Goal: Information Seeking & Learning: Learn about a topic

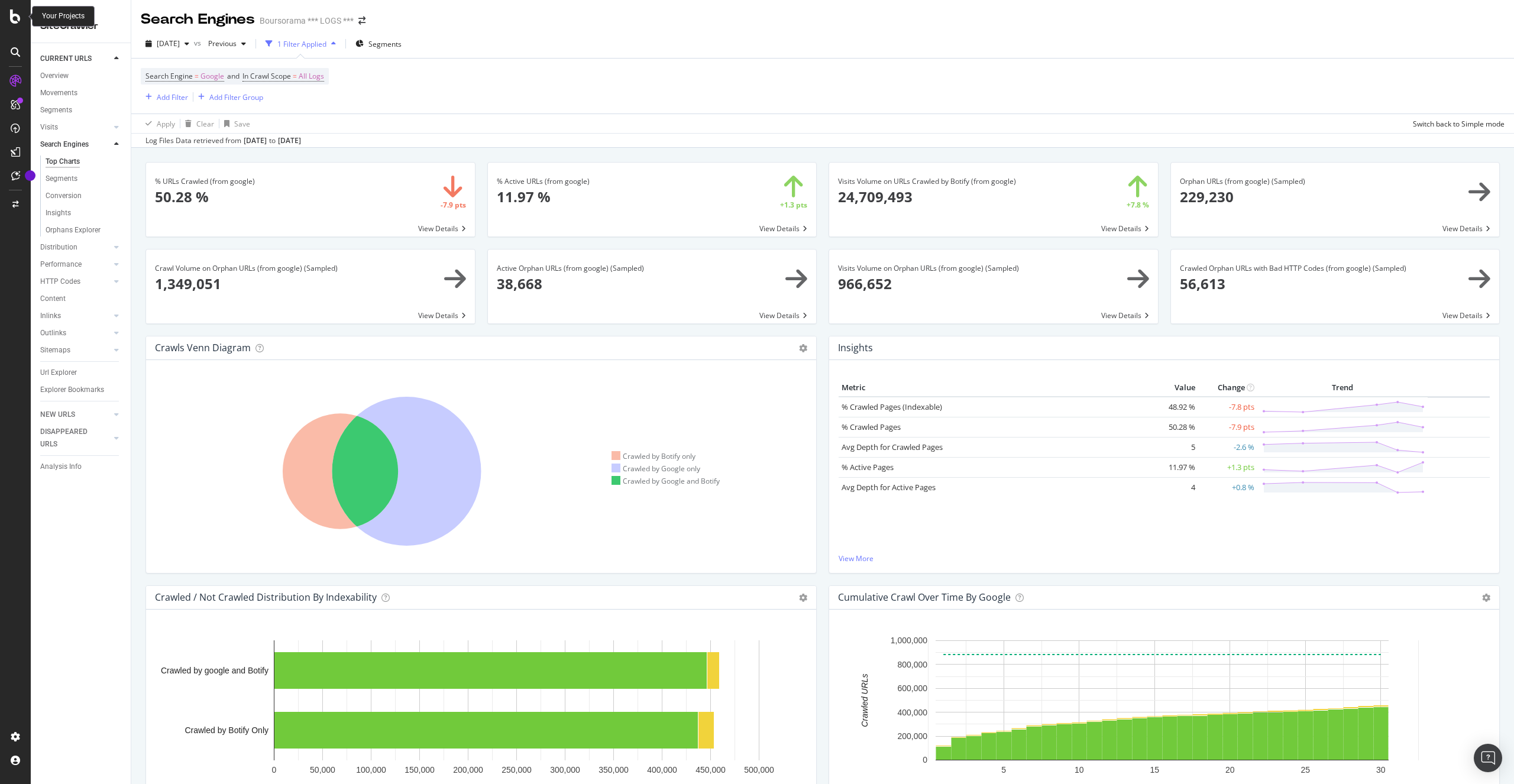
click at [15, 19] on icon at bounding box center [15, 16] width 11 height 14
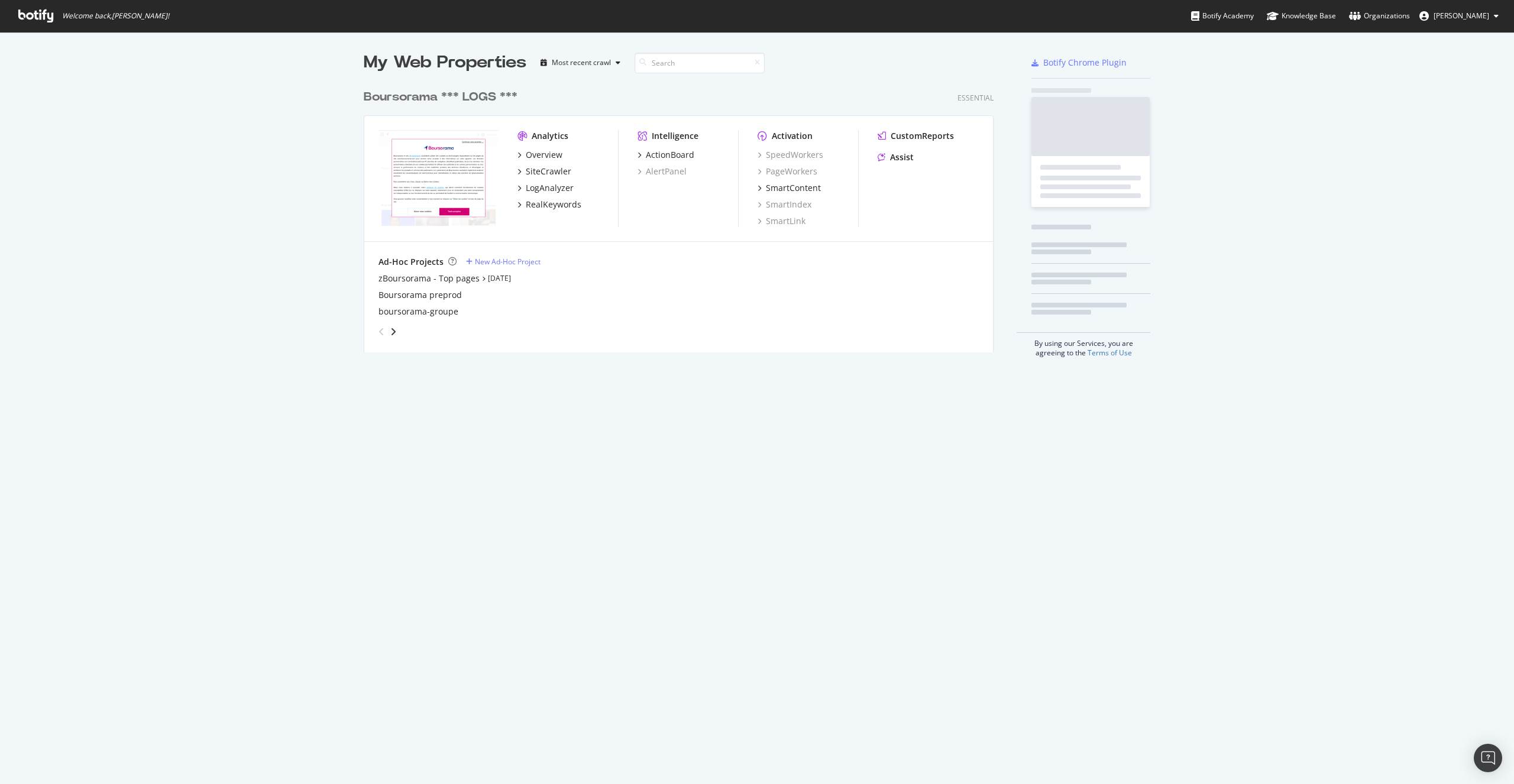
scroll to position [775, 1496]
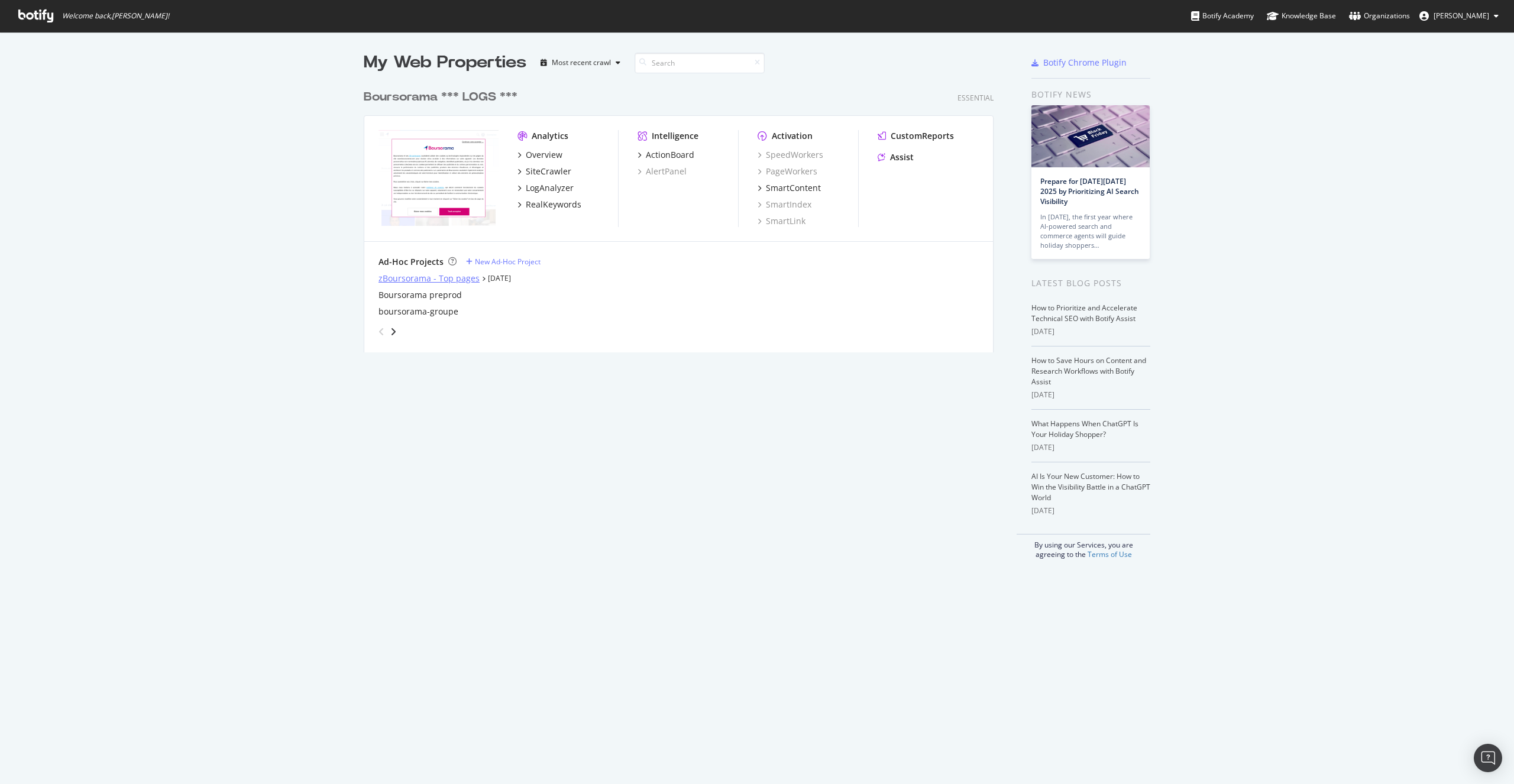
click at [427, 280] on div "zBoursorama - Top pages" at bounding box center [429, 278] width 101 height 12
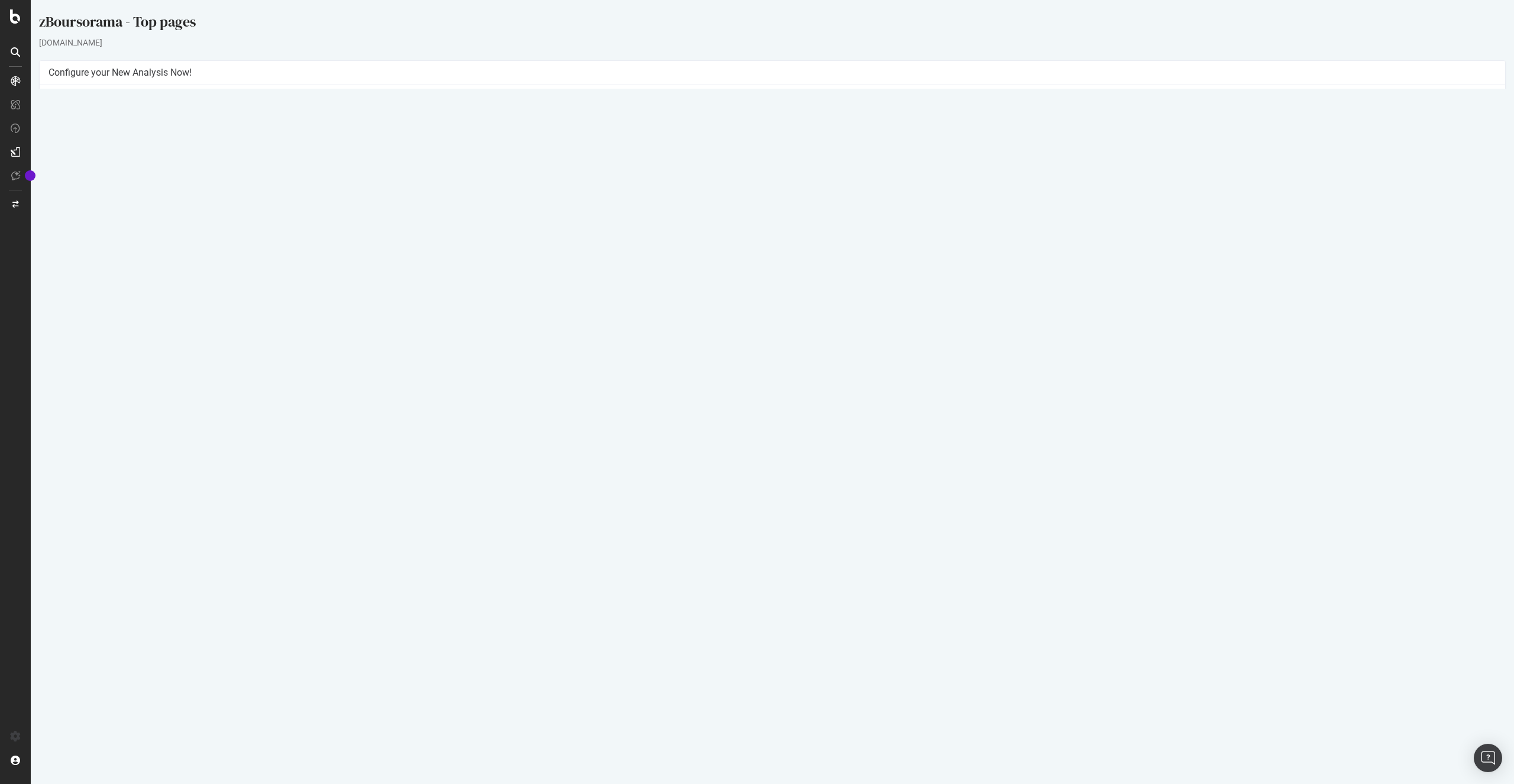
click at [102, 389] on link "[DATE] report" at bounding box center [80, 386] width 46 height 10
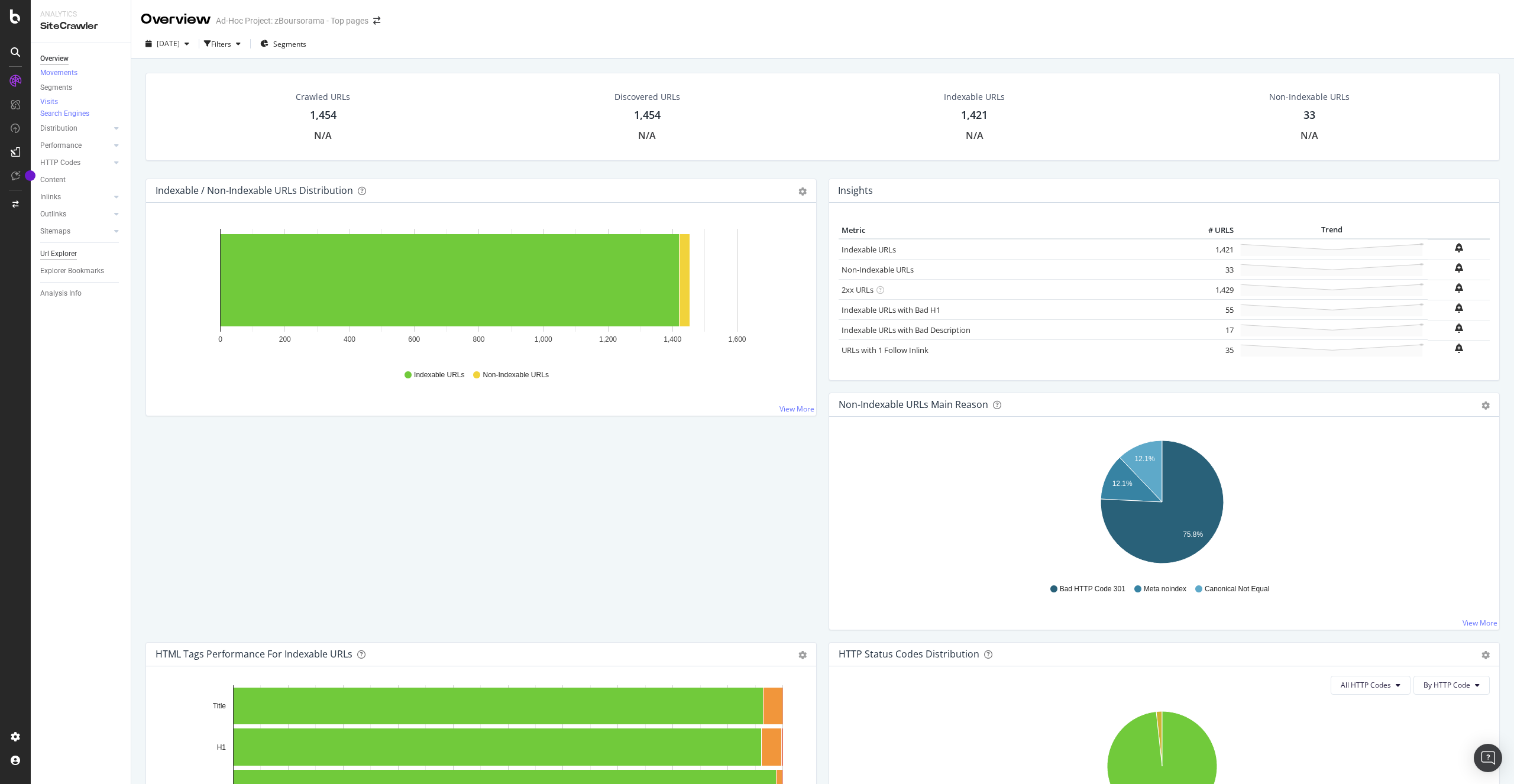
click at [63, 260] on div "Url Explorer" at bounding box center [58, 254] width 37 height 13
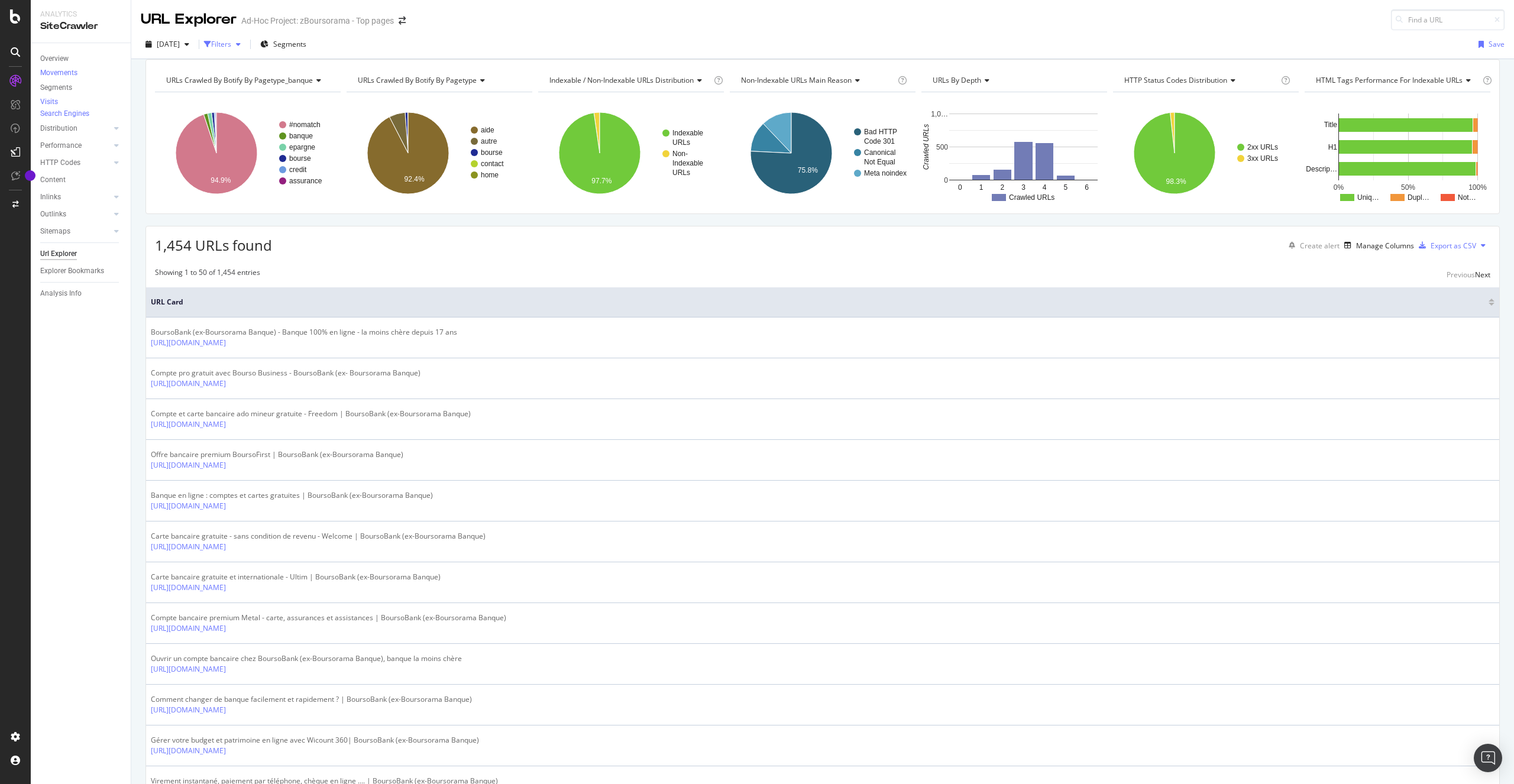
click at [231, 46] on div "Filters" at bounding box center [221, 44] width 20 height 10
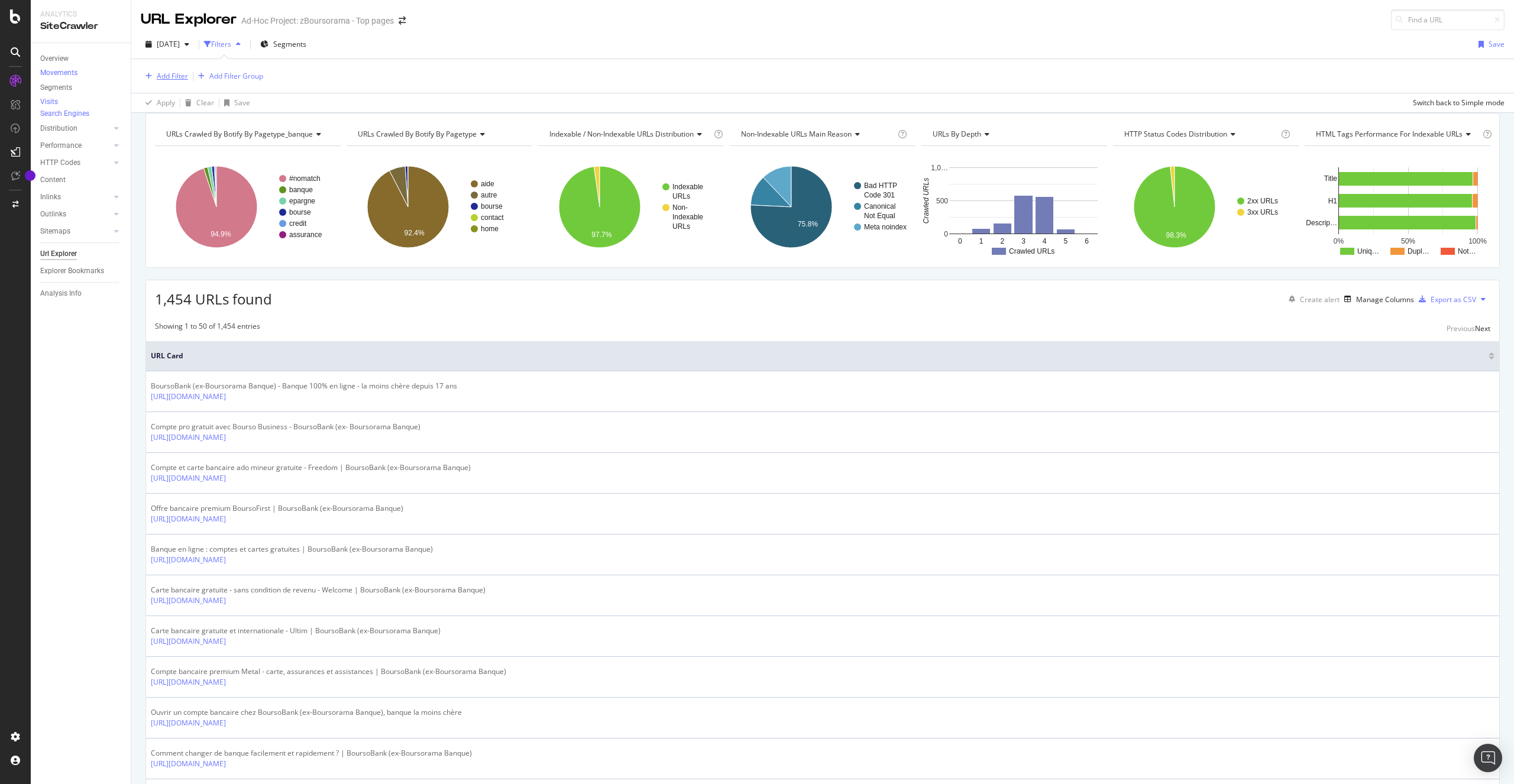
click at [171, 76] on div "Add Filter" at bounding box center [172, 76] width 31 height 10
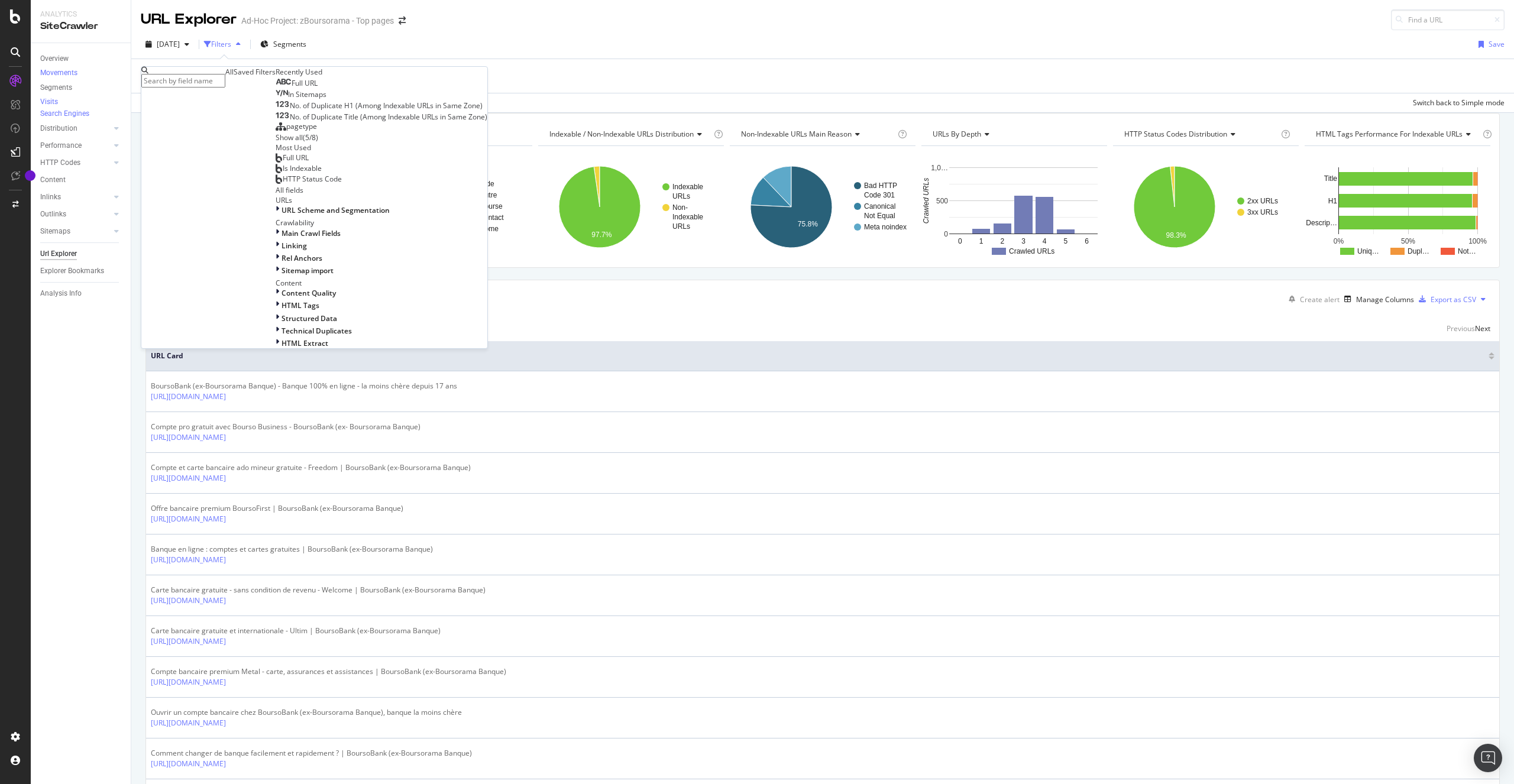
click at [292, 88] on span "Full URL" at bounding box center [304, 82] width 26 height 10
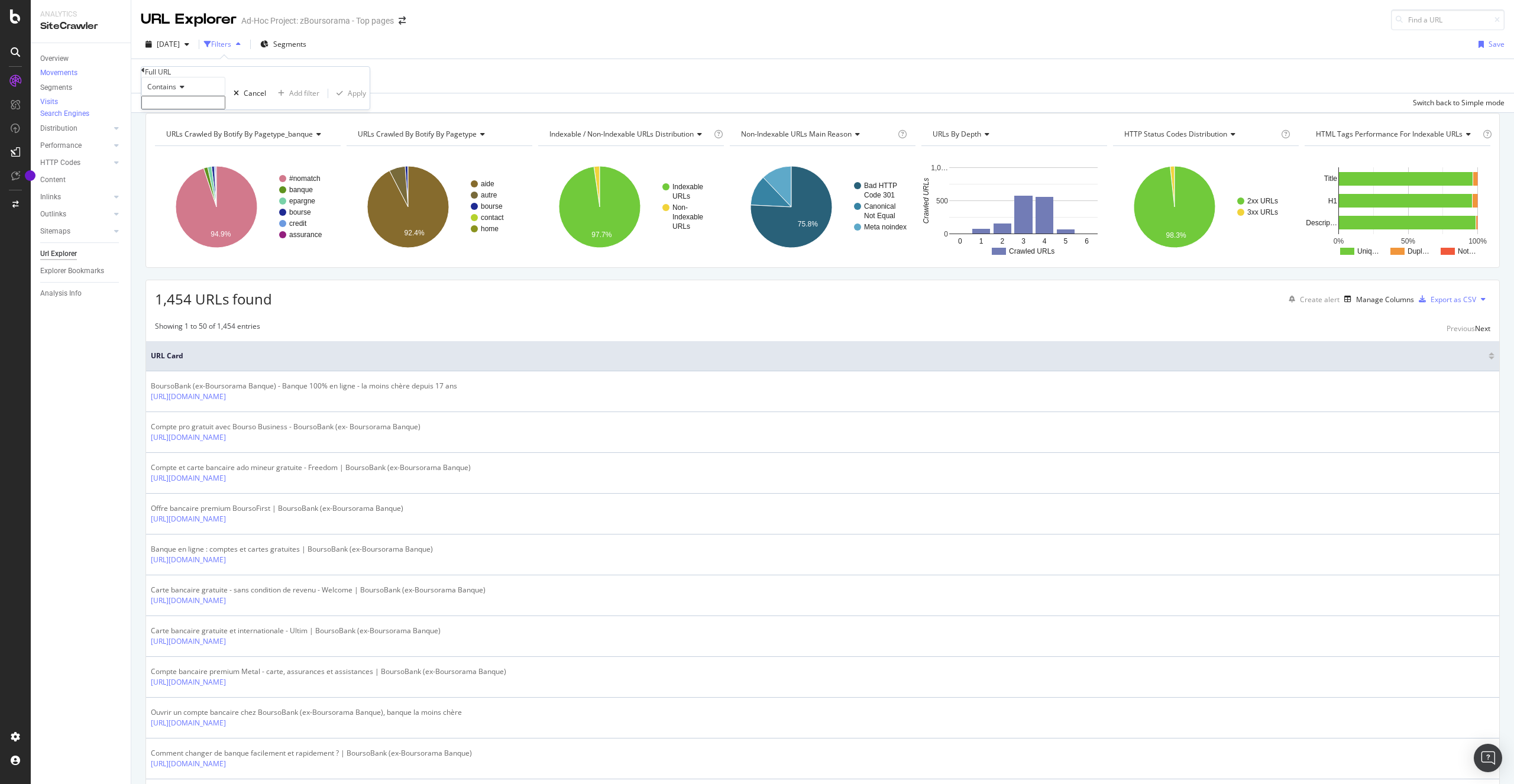
click at [201, 110] on input "text" at bounding box center [183, 102] width 84 height 13
type input "/aide-en-ligne/assurance-vie/comment"
click at [348, 102] on div "Apply" at bounding box center [357, 96] width 19 height 10
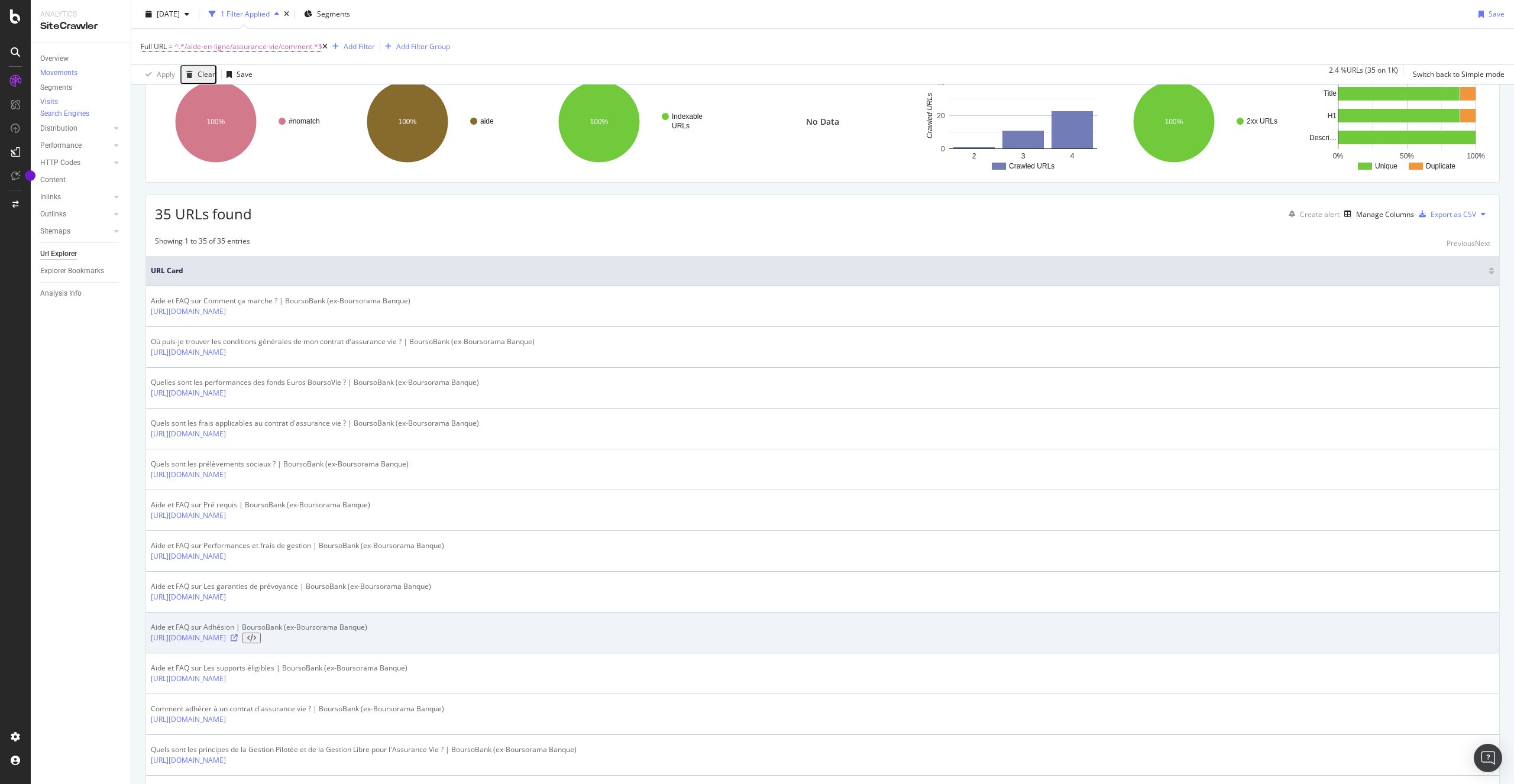
scroll to position [71, 0]
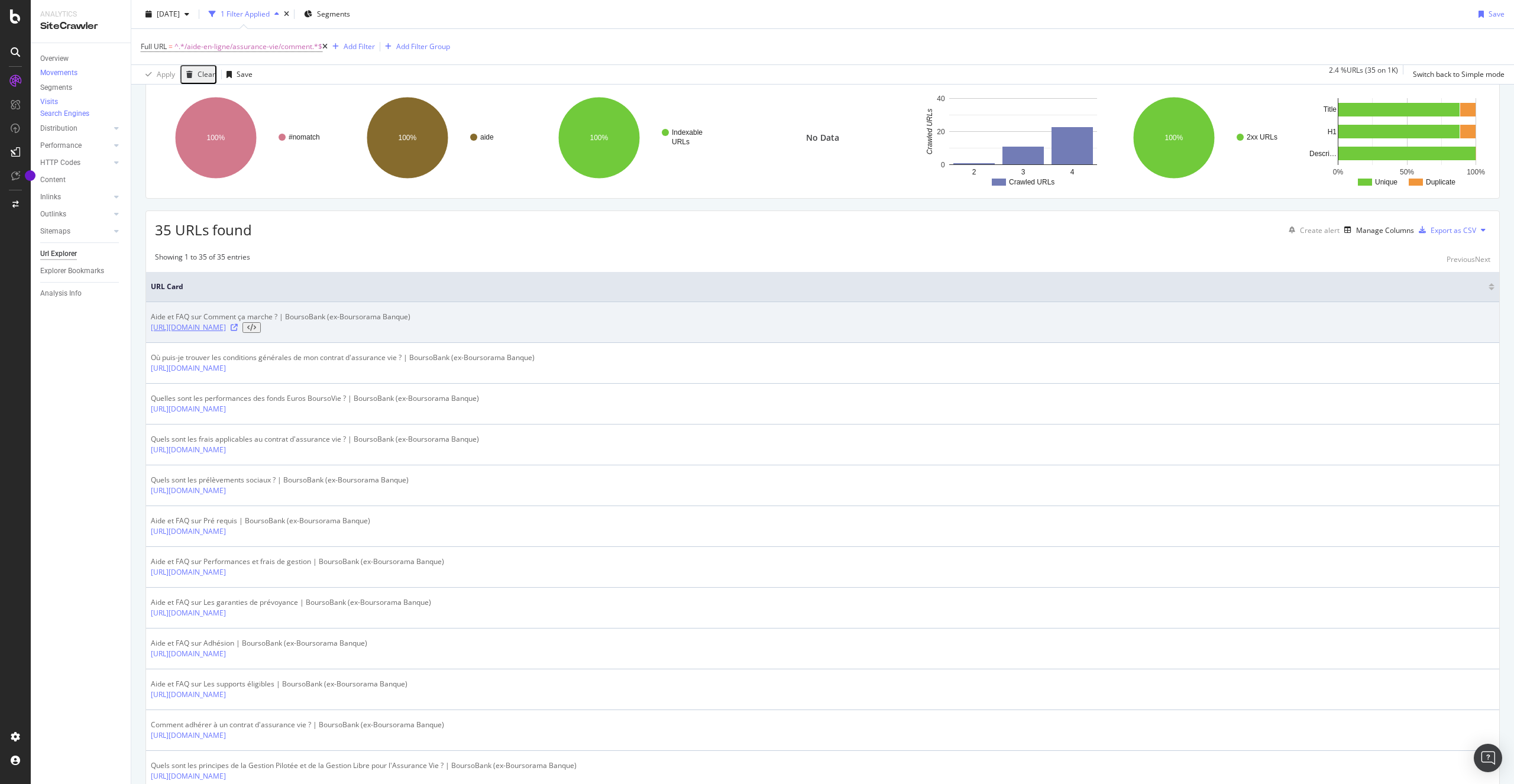
click at [226, 333] on link "[URL][DOMAIN_NAME]" at bounding box center [188, 328] width 75 height 11
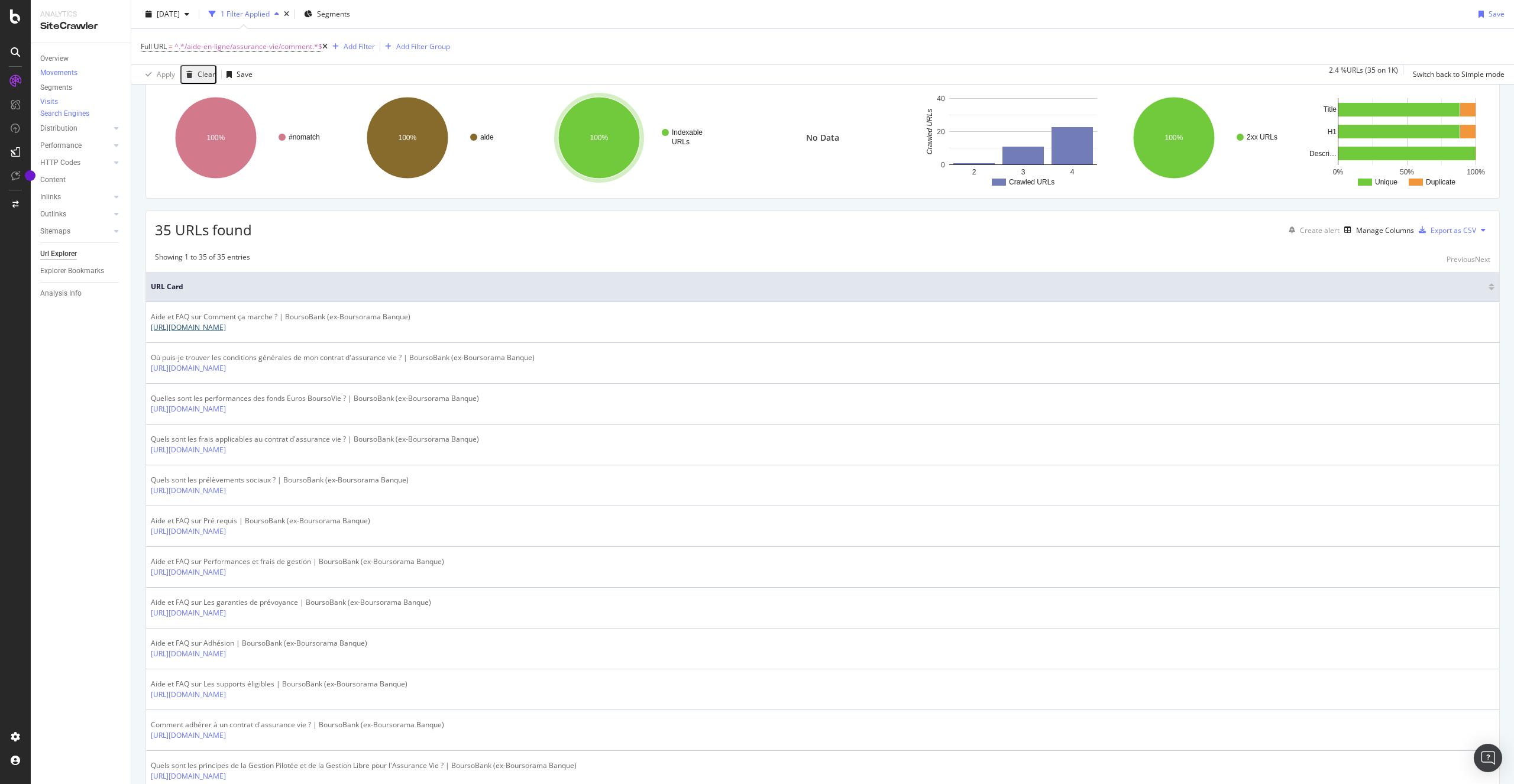
scroll to position [0, 0]
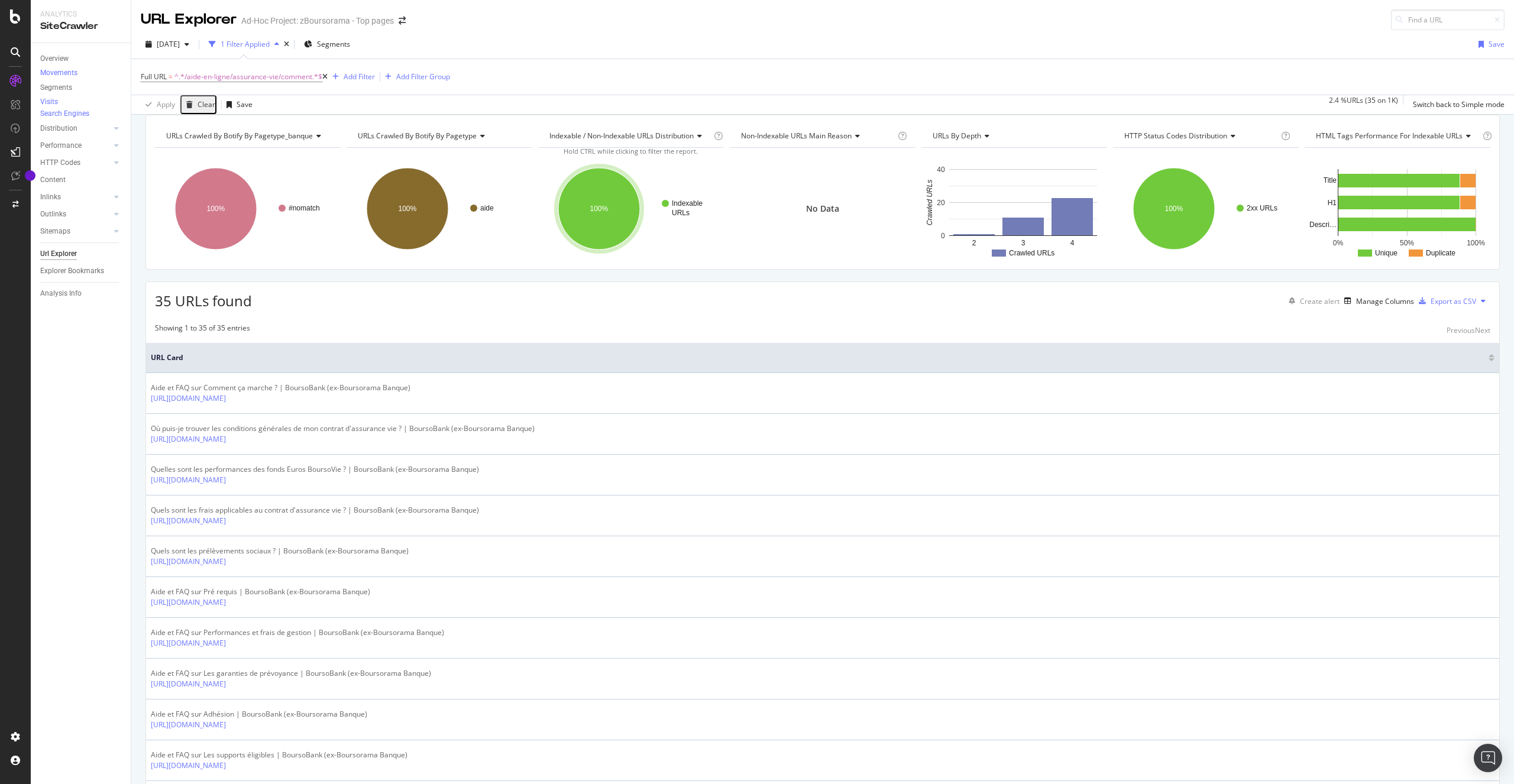
click at [14, 24] on div at bounding box center [15, 392] width 31 height 784
click at [14, 22] on icon at bounding box center [15, 16] width 11 height 14
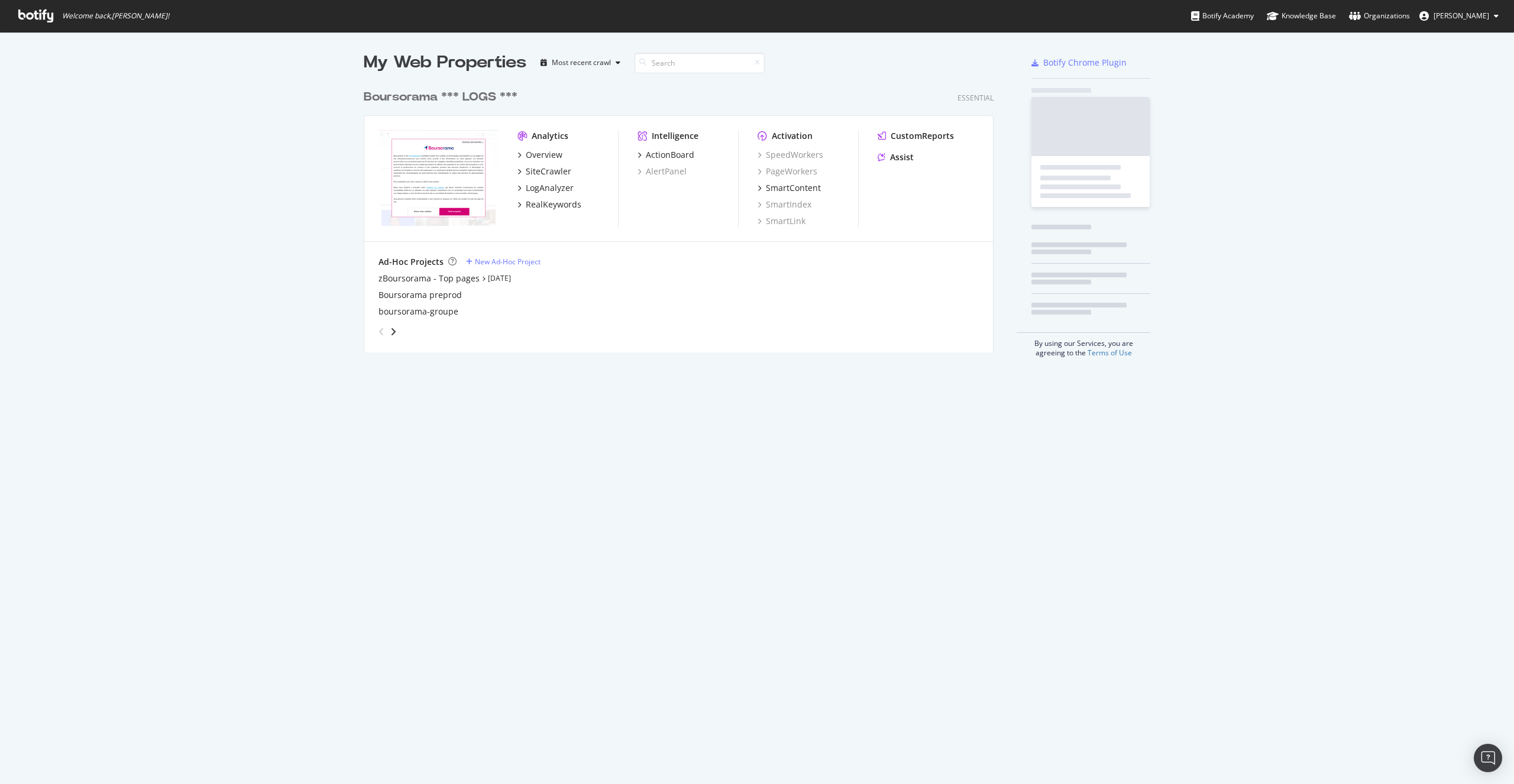
scroll to position [775, 1496]
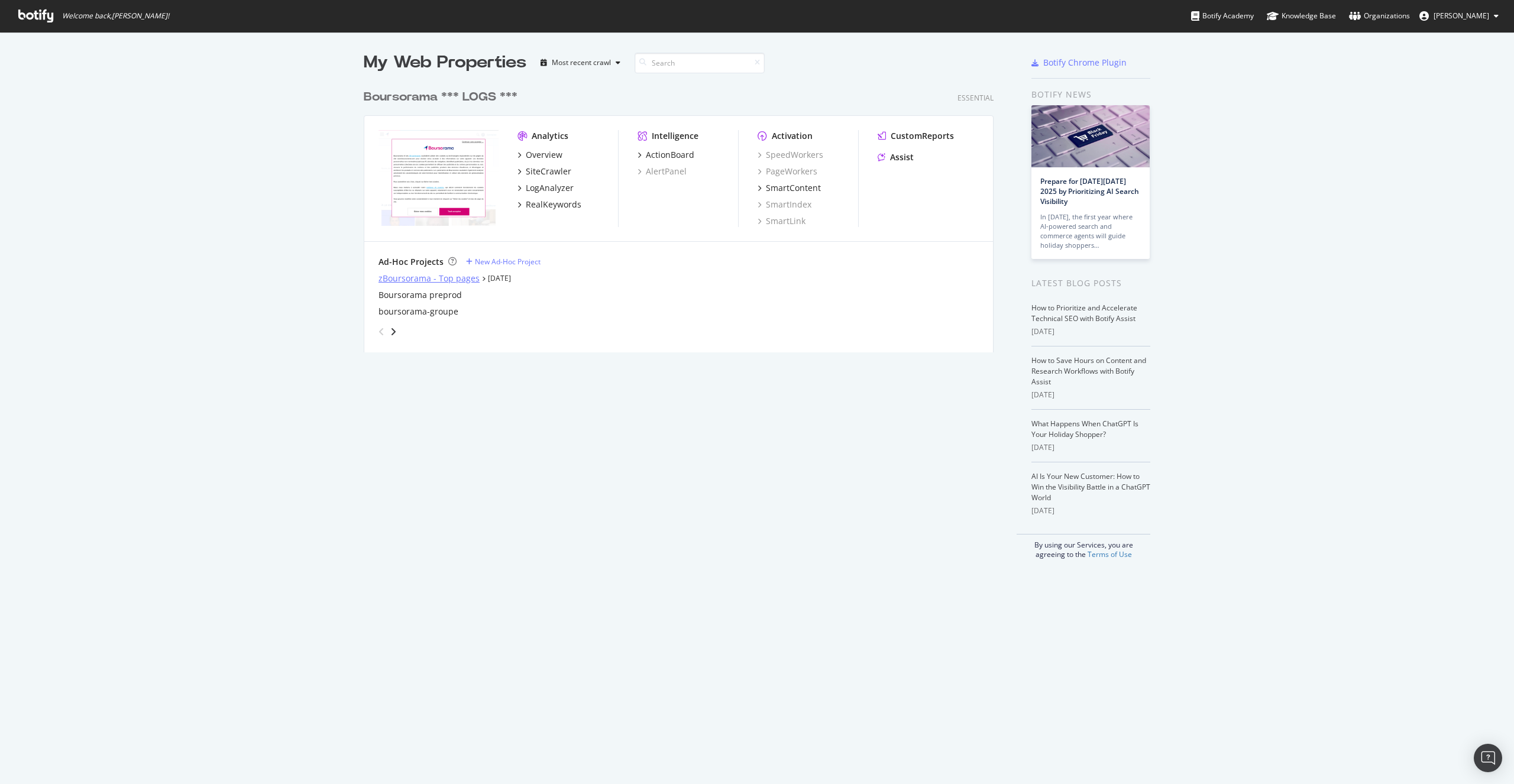
click at [435, 276] on div "zBoursorama - Top pages" at bounding box center [429, 278] width 101 height 12
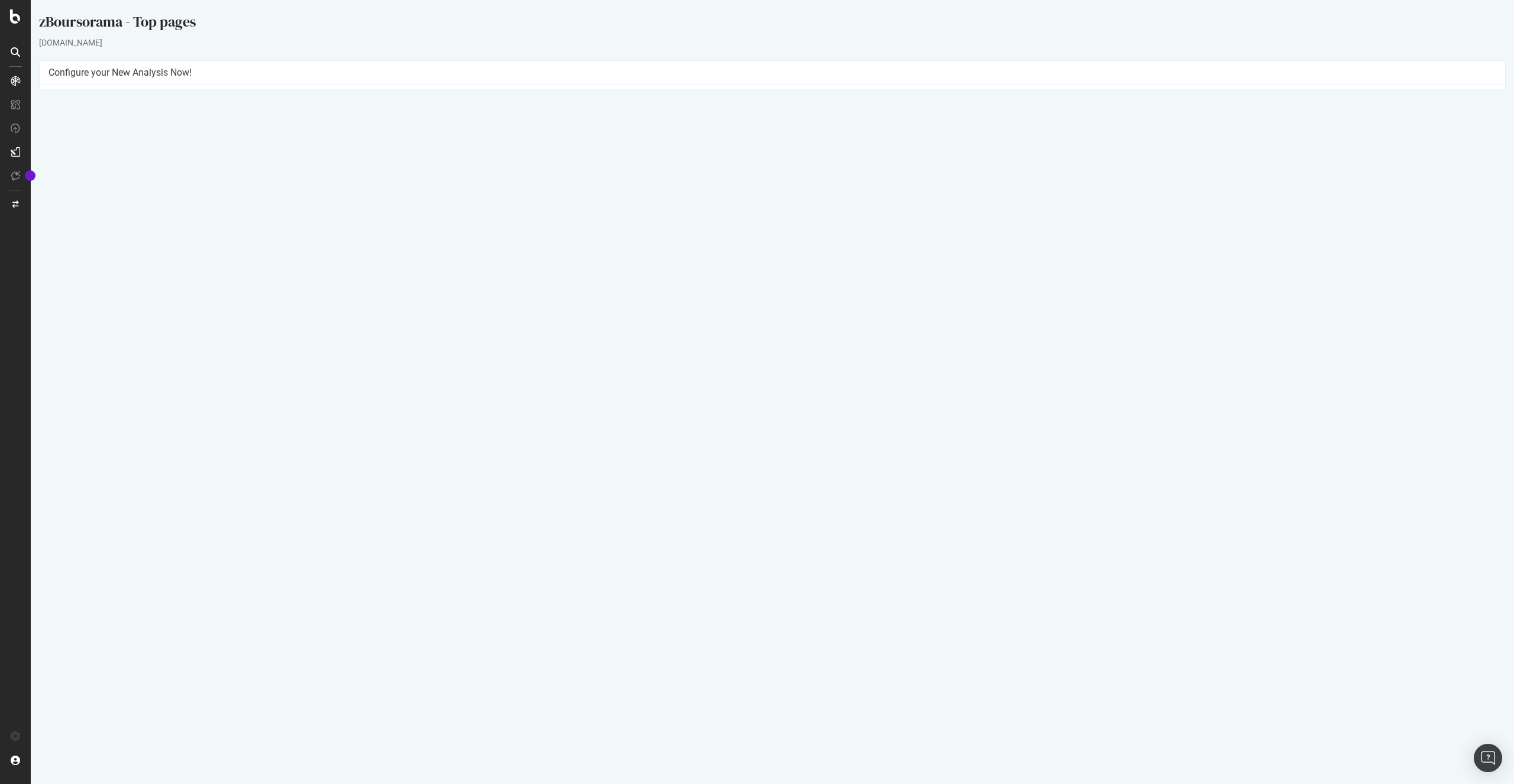
click at [103, 389] on link "[DATE] report" at bounding box center [80, 386] width 46 height 10
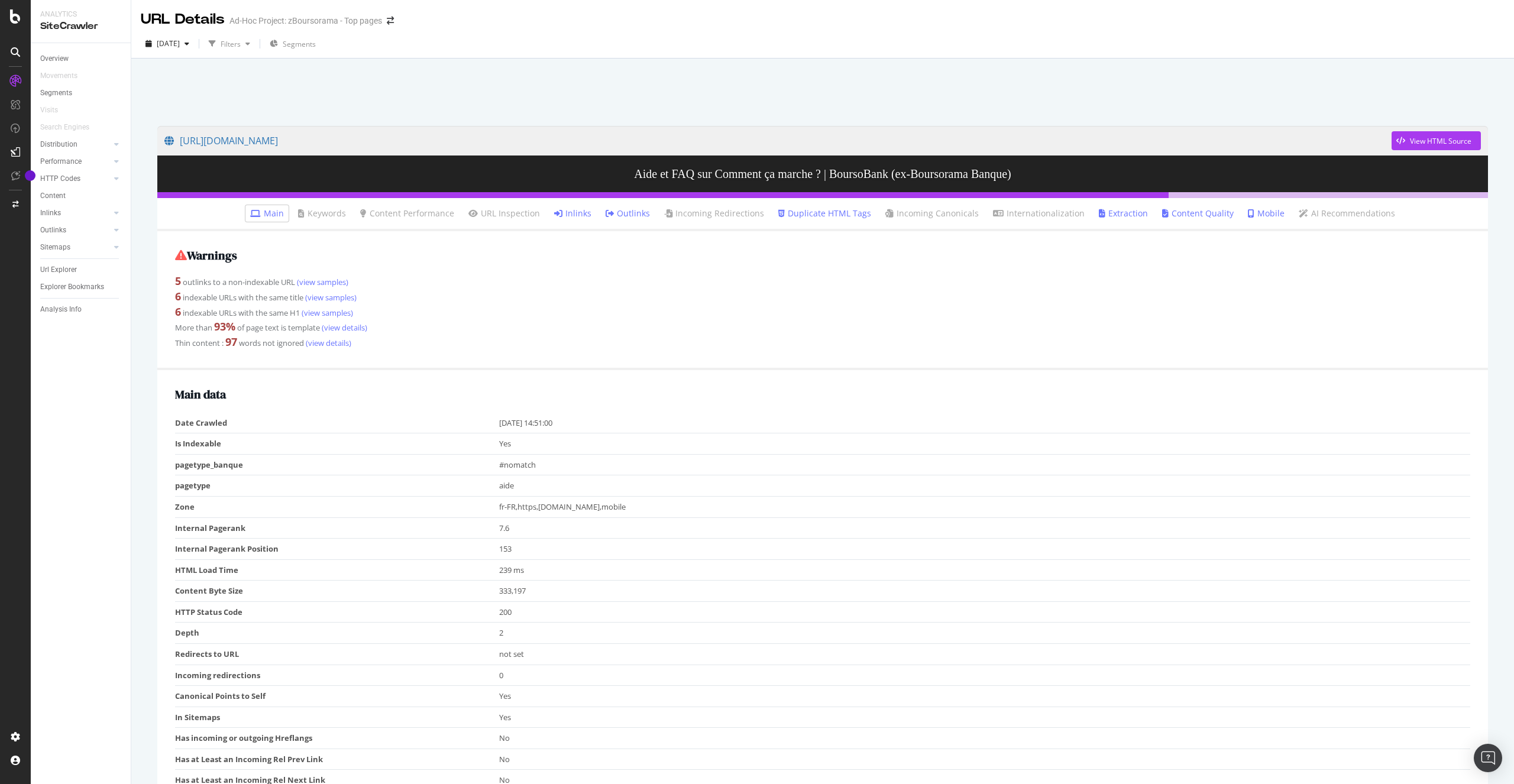
click at [573, 207] on link "Inlinks" at bounding box center [573, 213] width 37 height 12
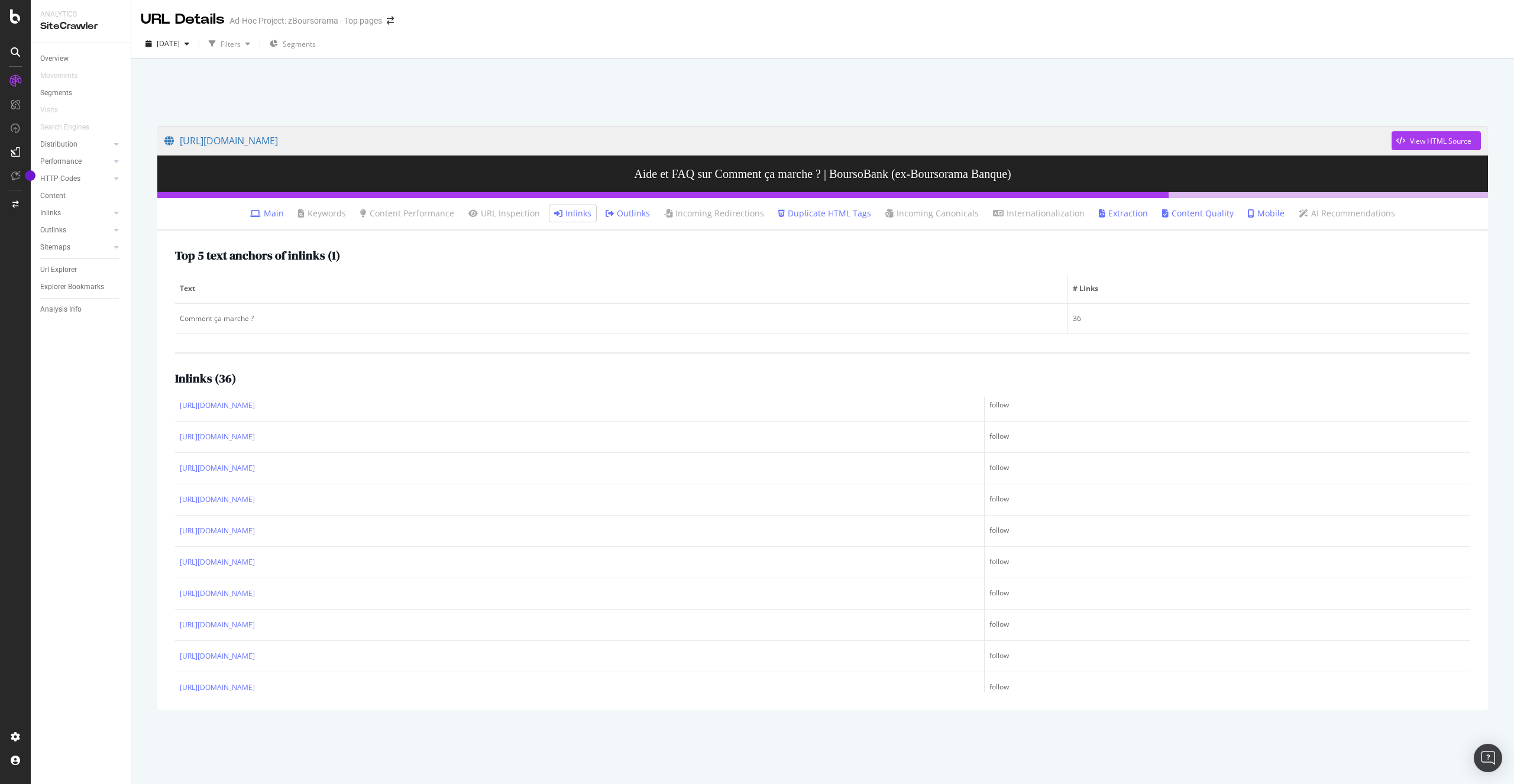
scroll to position [910, 0]
drag, startPoint x: 169, startPoint y: 439, endPoint x: 1098, endPoint y: 699, distance: 964.7
click at [1098, 699] on div "Top 5 text anchors of inlinks ( 1 ) Text # Links Comment ça marche ? 36 Inlinks…" at bounding box center [823, 470] width 1331 height 479
click at [677, 397] on th "URL" at bounding box center [580, 411] width 810 height 30
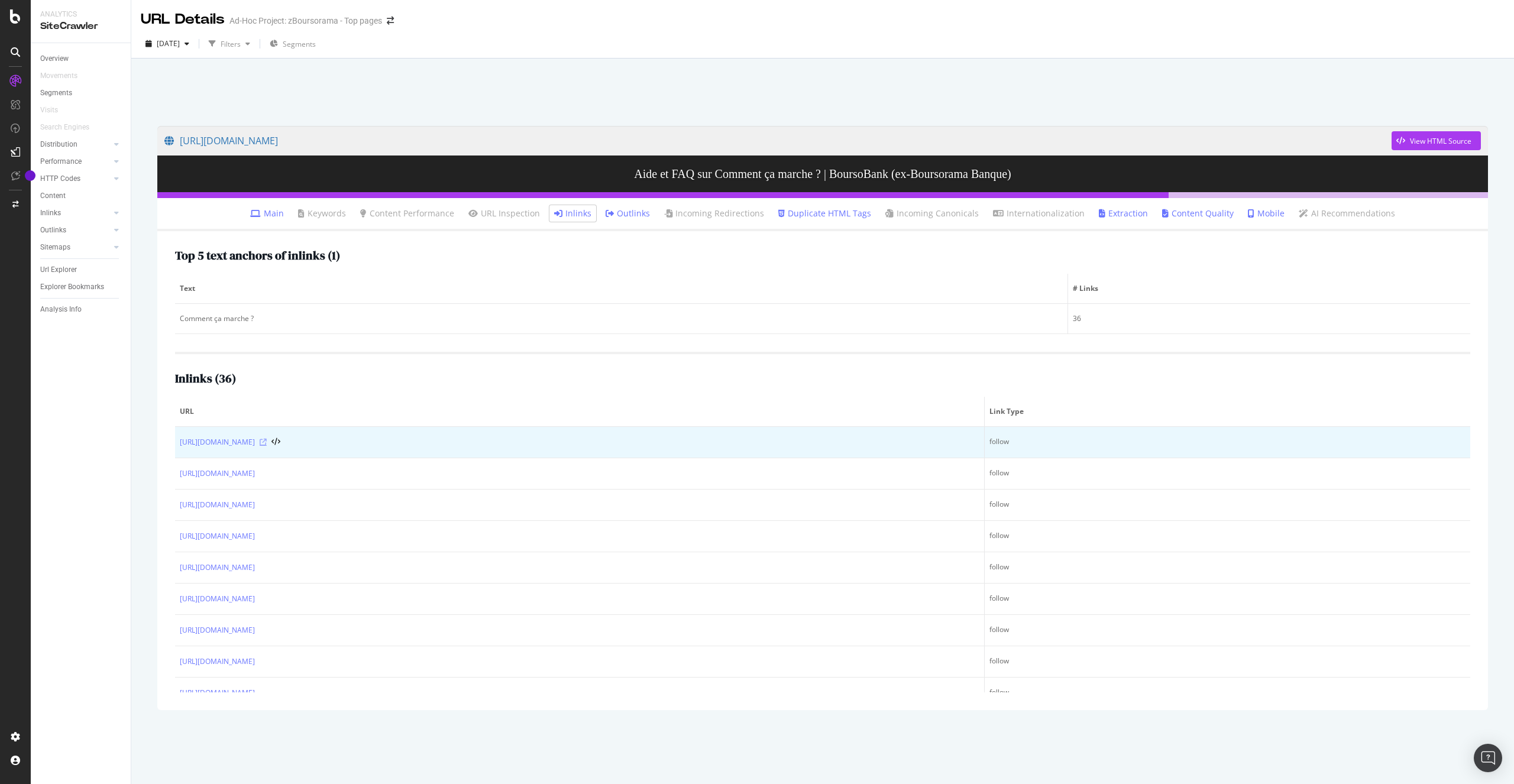
click at [267, 443] on icon at bounding box center [263, 442] width 7 height 7
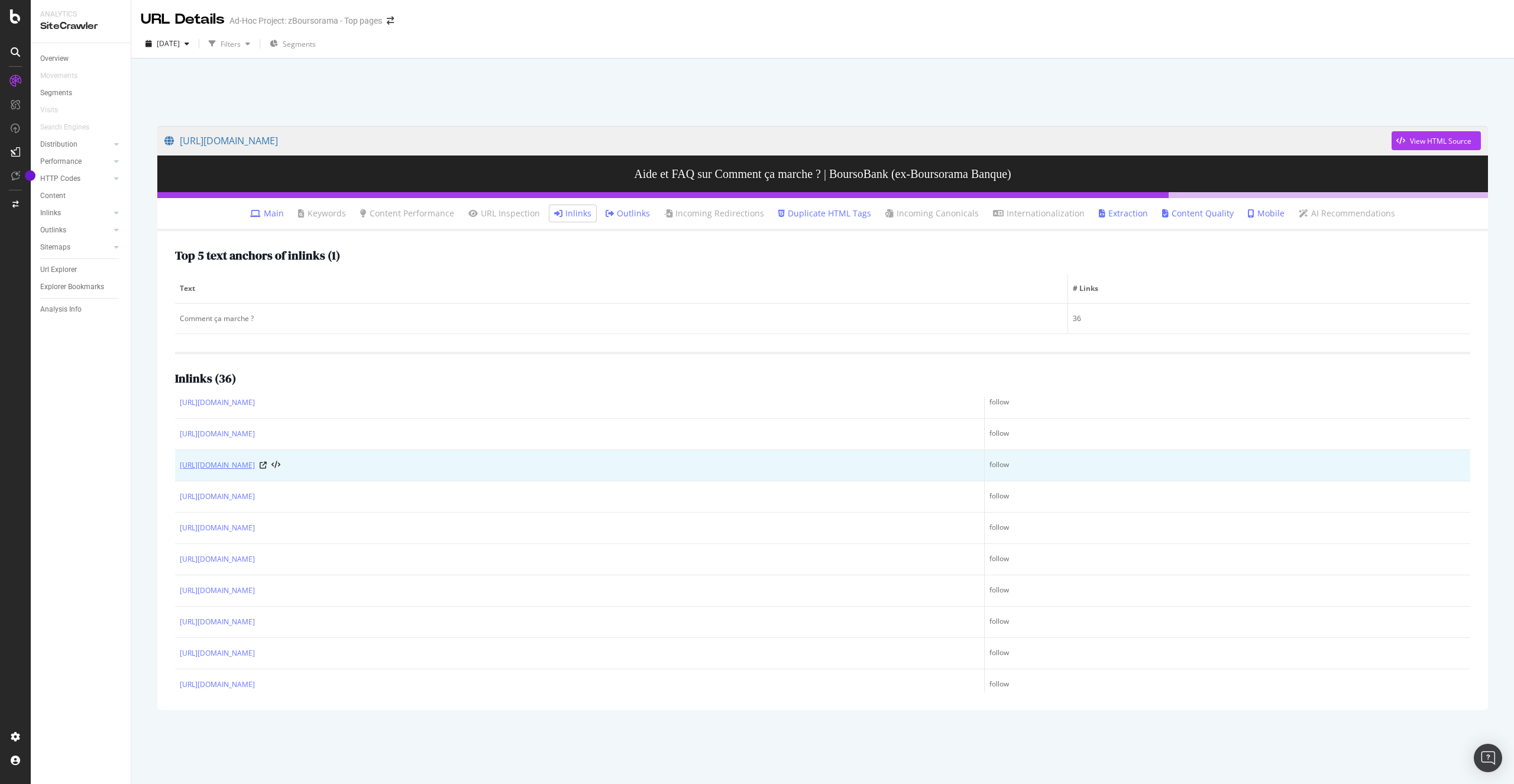
scroll to position [142, 0]
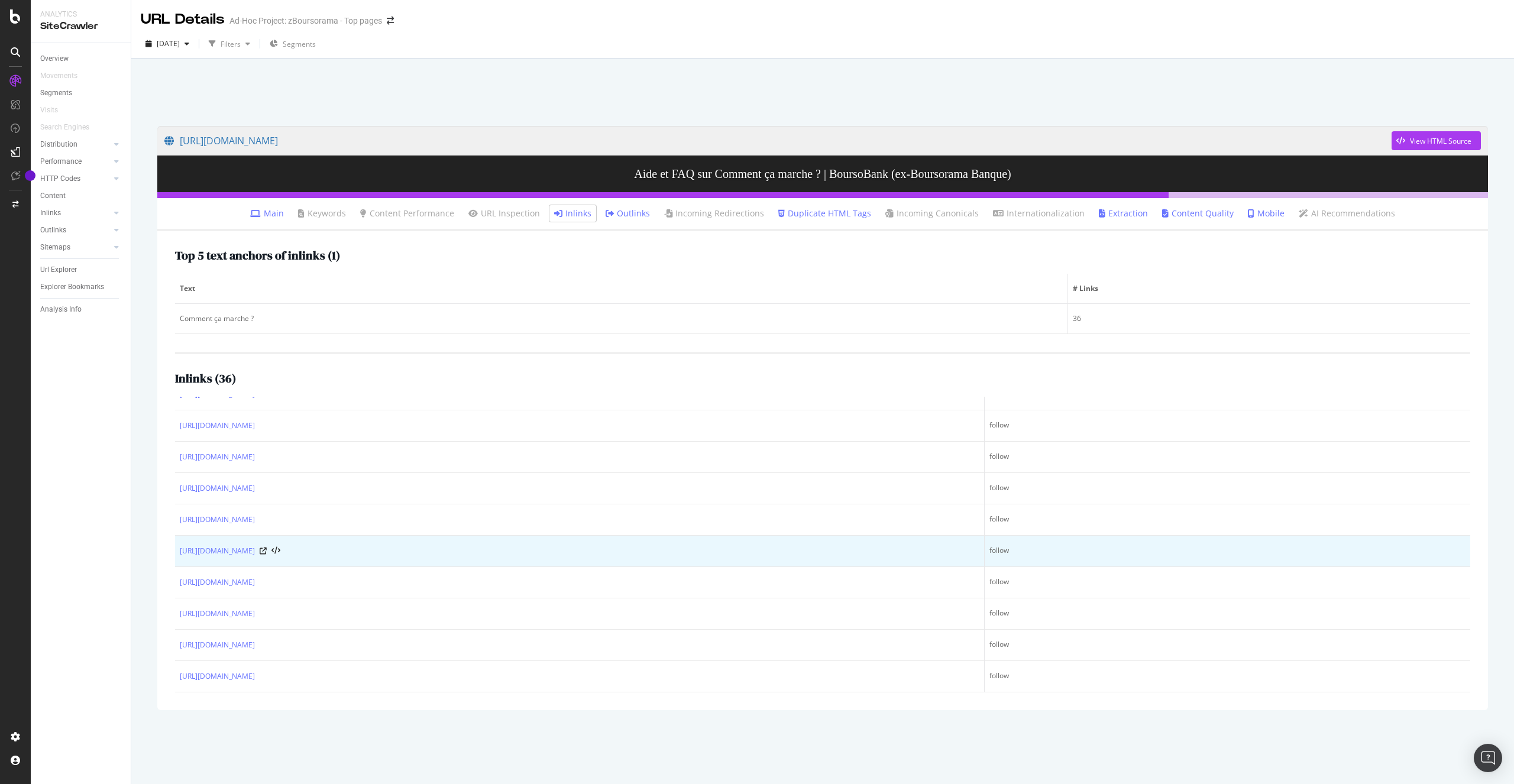
drag, startPoint x: 179, startPoint y: 549, endPoint x: 540, endPoint y: 548, distance: 361.0
click at [540, 548] on td "[URL][DOMAIN_NAME]" at bounding box center [580, 551] width 810 height 31
copy link "[URL][DOMAIN_NAME]"
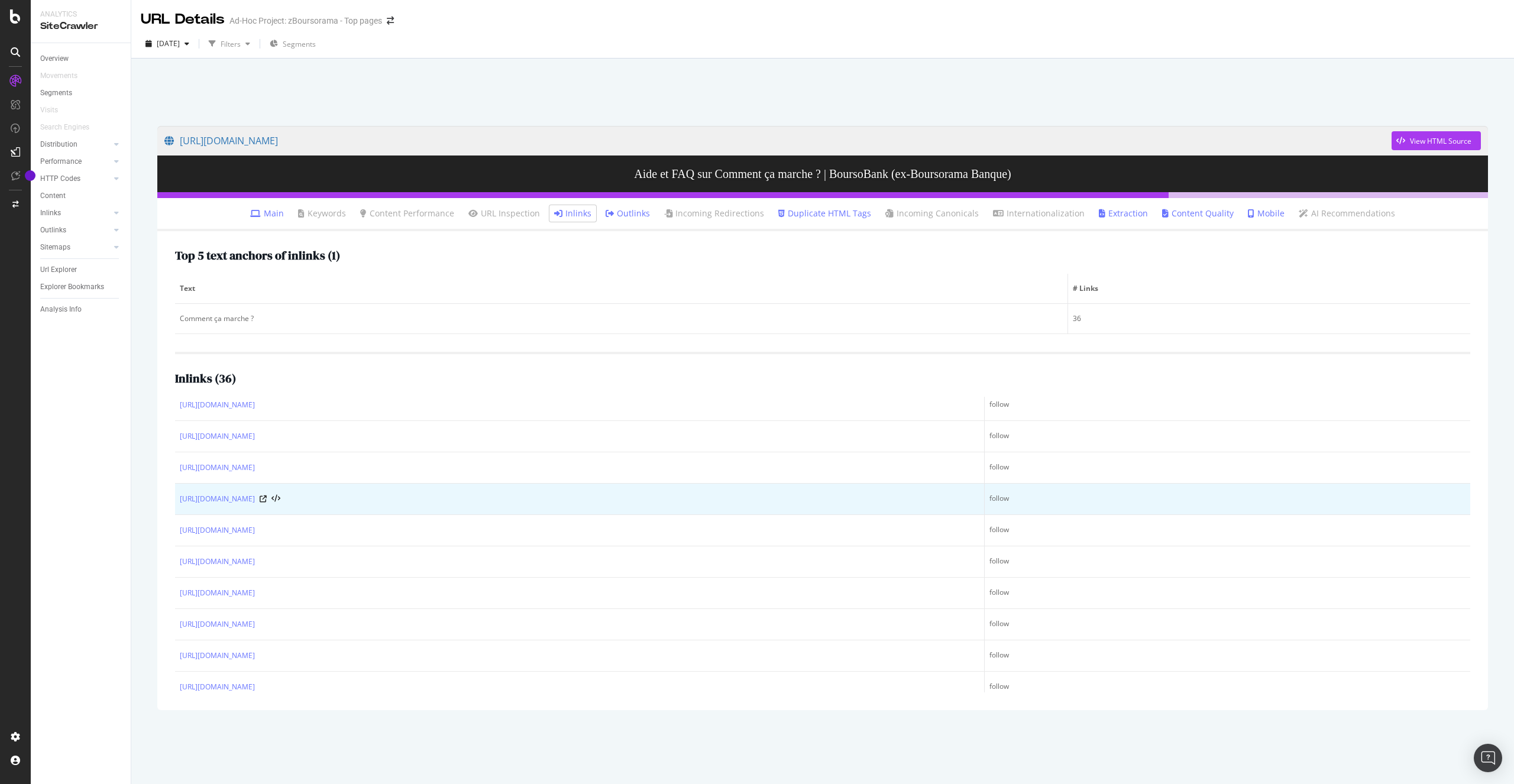
scroll to position [0, 0]
